Goal: Task Accomplishment & Management: Use online tool/utility

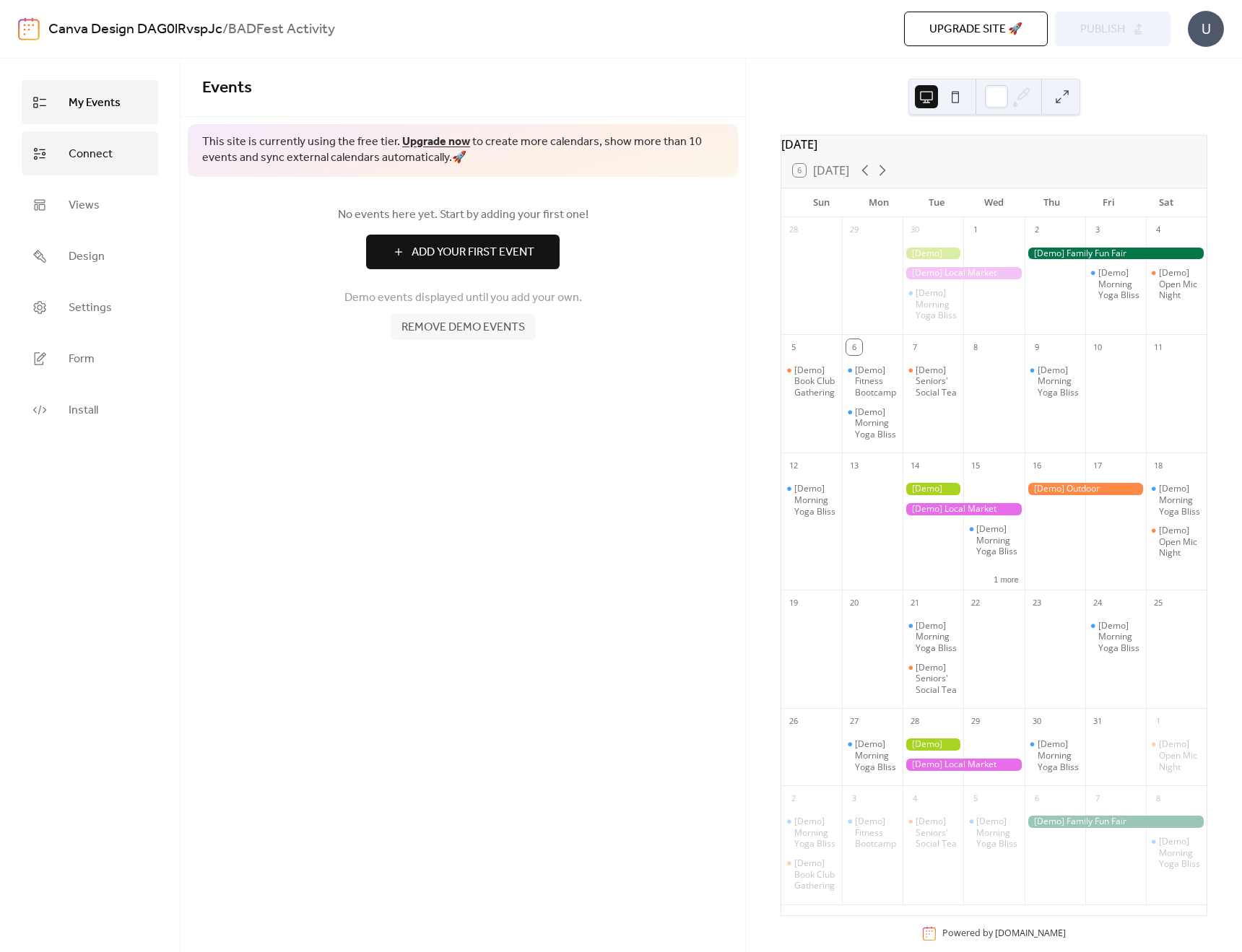
click at [86, 154] on span "Connect" at bounding box center [90, 154] width 44 height 23
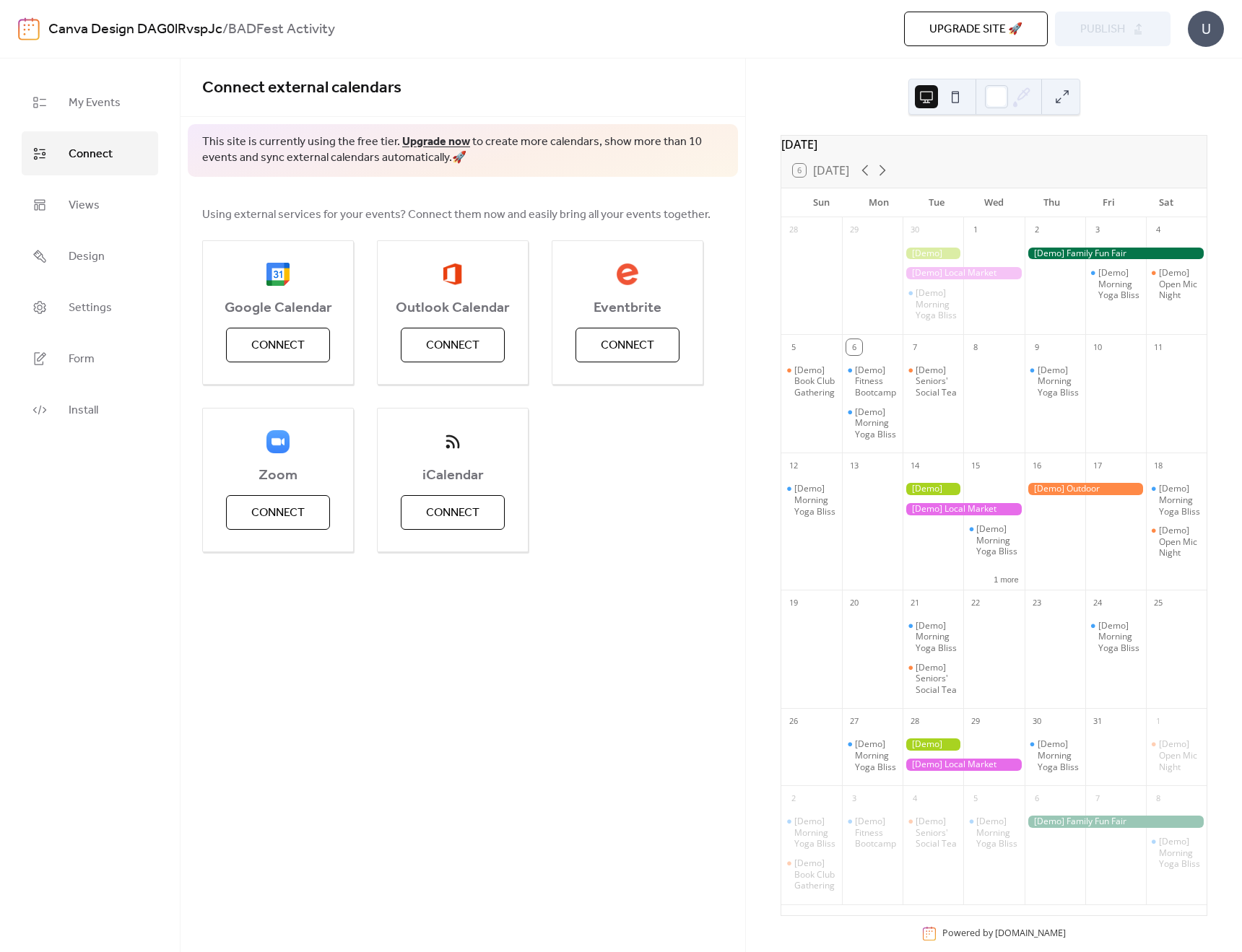
click at [967, 34] on span "Upgrade site 🚀" at bounding box center [976, 29] width 93 height 18
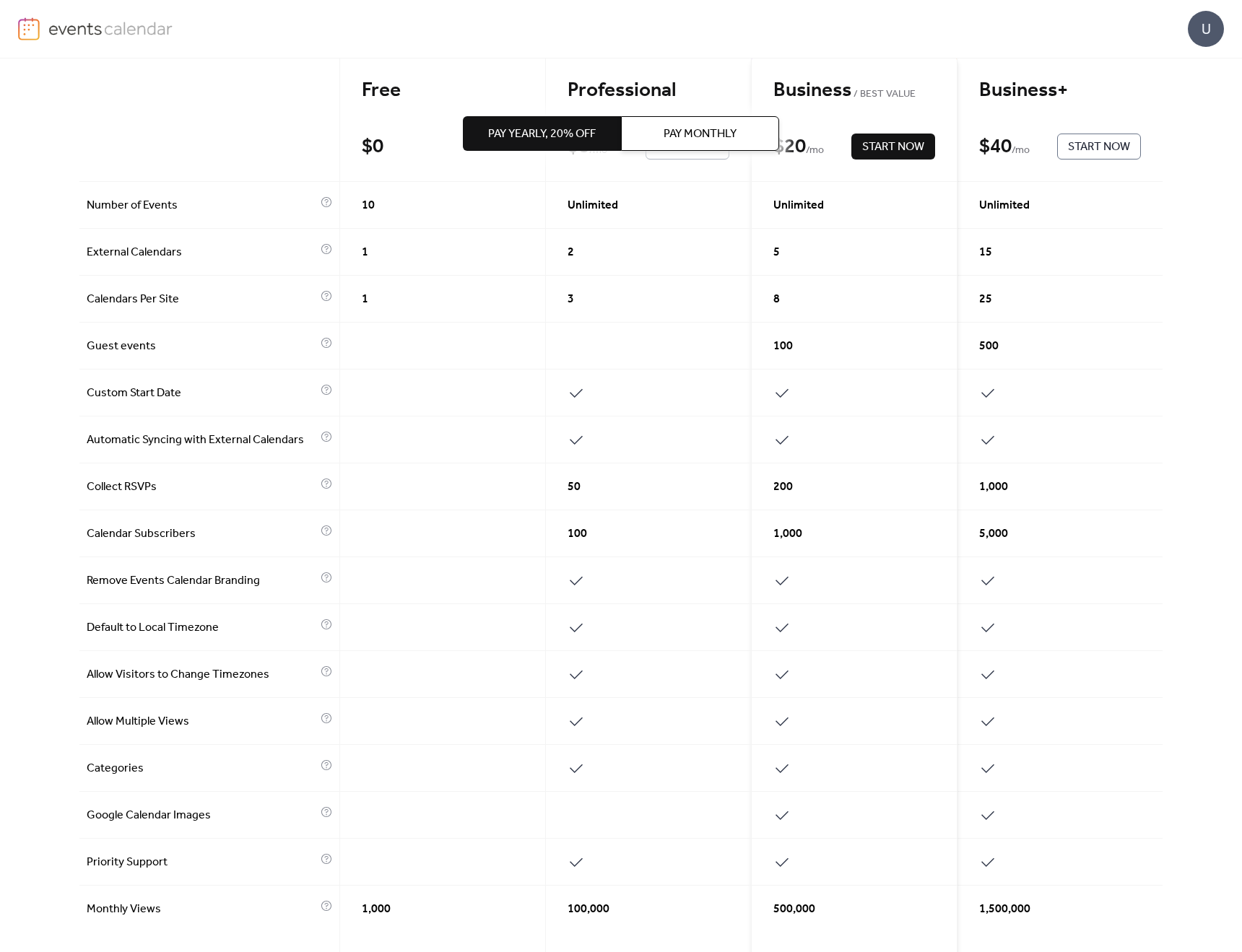
scroll to position [159, 0]
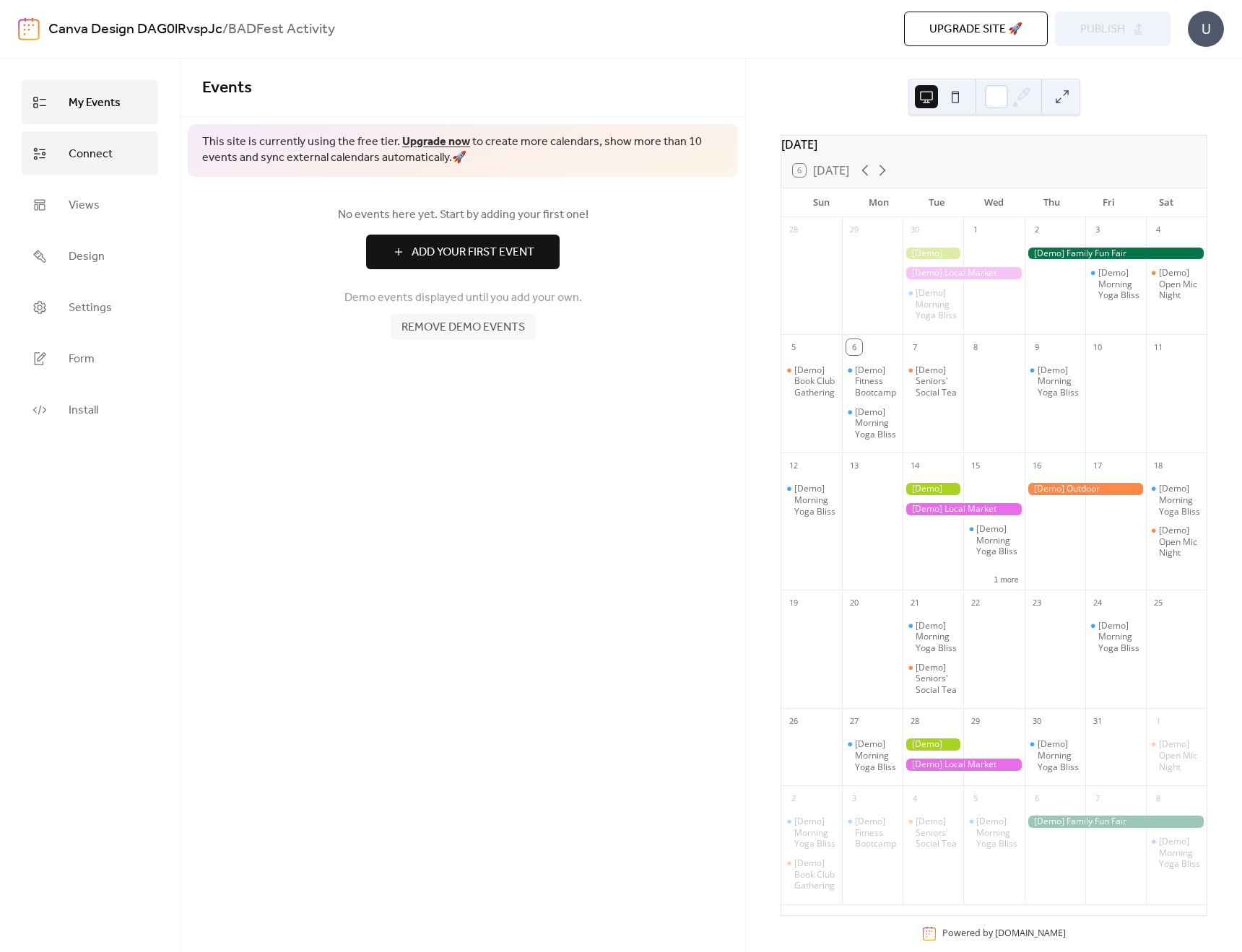
click at [87, 162] on span "Connect" at bounding box center [90, 154] width 44 height 23
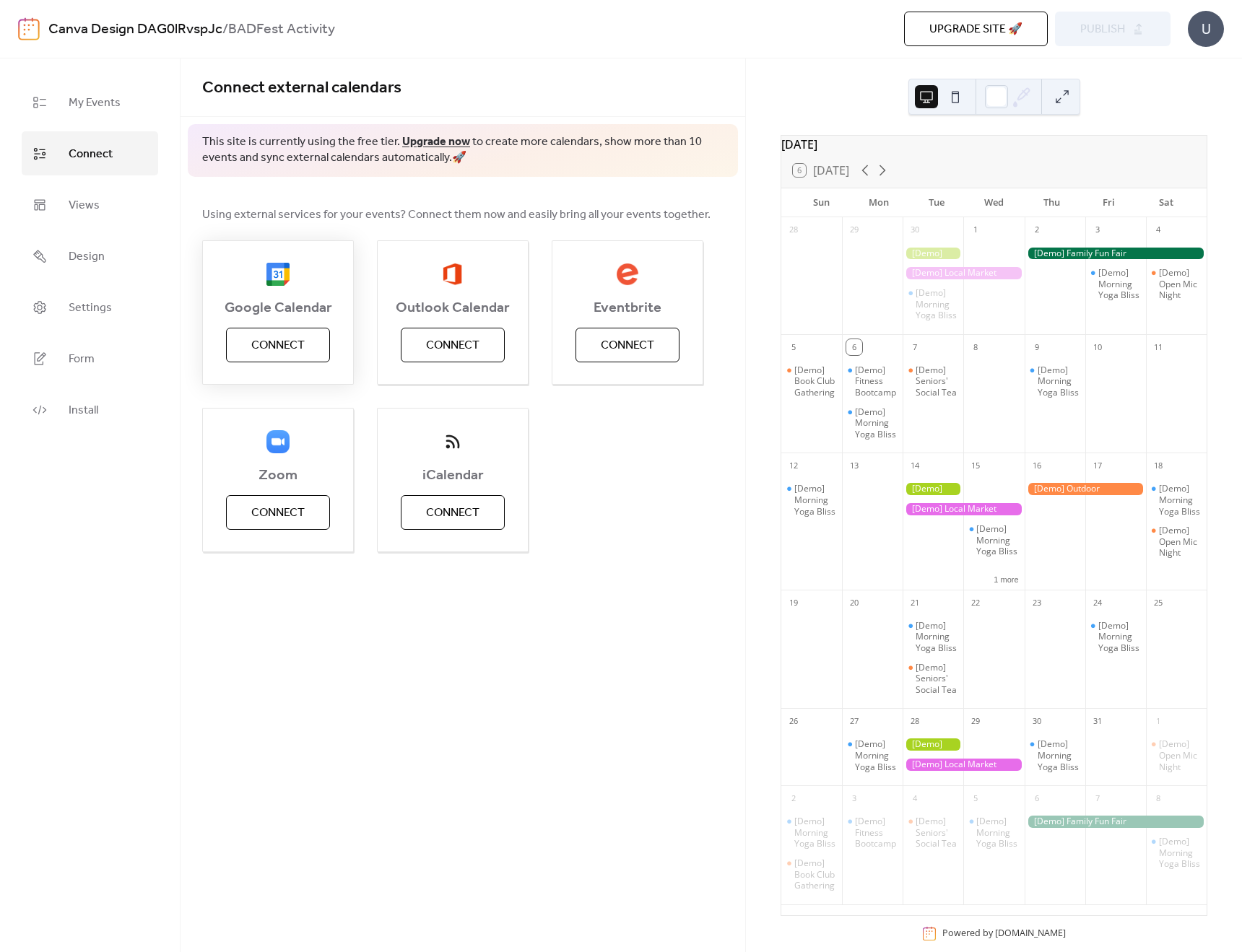
click at [312, 347] on button "Connect" at bounding box center [278, 345] width 104 height 34
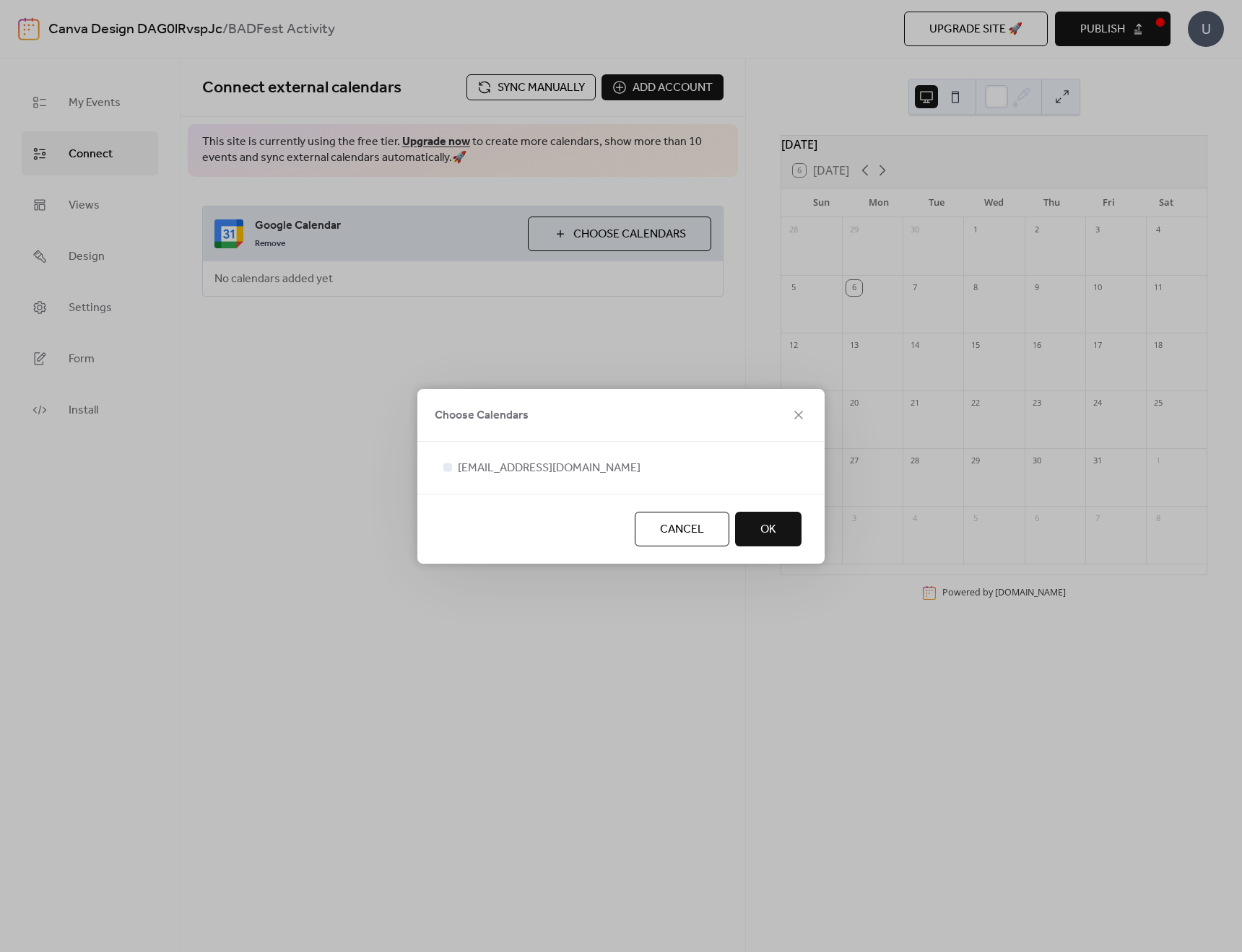
click at [761, 538] on span "OK" at bounding box center [768, 531] width 16 height 18
